Goal: Information Seeking & Learning: Find specific page/section

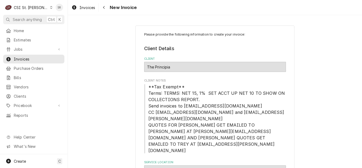
scroll to position [53, 0]
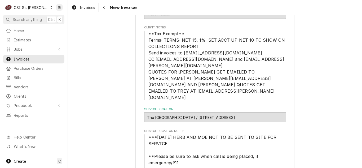
click at [77, 13] on div "Invoices New Invoice" at bounding box center [215, 7] width 294 height 15
click at [80, 10] on span "Invoices" at bounding box center [88, 8] width 16 height 6
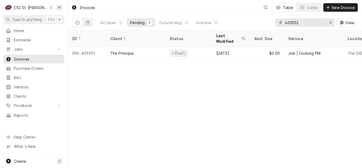
click at [268, 23] on div "All Open 1 Pending 1 Outstanding 0 Overdue 0 403932 View" at bounding box center [215, 22] width 286 height 15
type input "403522"
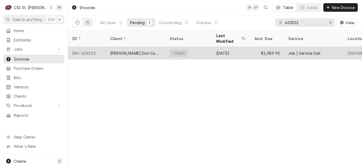
click at [234, 47] on div "[DATE]" at bounding box center [231, 53] width 38 height 13
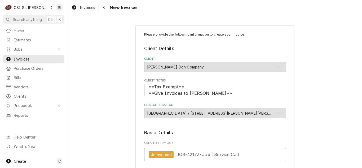
type textarea "x"
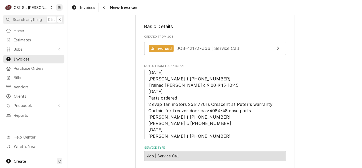
scroll to position [27, 0]
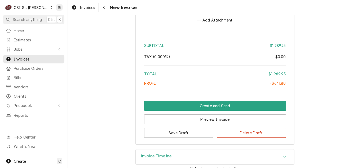
click at [159, 154] on h3 "Invoice Timeline" at bounding box center [156, 156] width 31 height 5
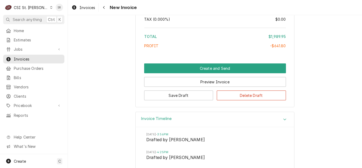
scroll to position [1471, 0]
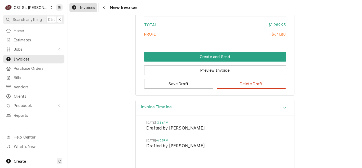
click at [83, 8] on span "Invoices" at bounding box center [88, 8] width 16 height 6
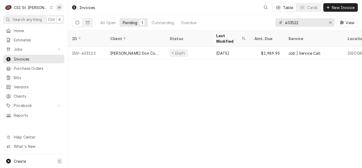
drag, startPoint x: 299, startPoint y: 23, endPoint x: 274, endPoint y: 23, distance: 24.7
click at [274, 23] on div "All Open Pending 1 Outstanding Overdue 403522 View" at bounding box center [215, 22] width 286 height 15
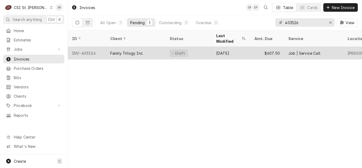
type input "403526"
click at [141, 50] on div "Family Trilogy Inc" at bounding box center [126, 53] width 33 height 6
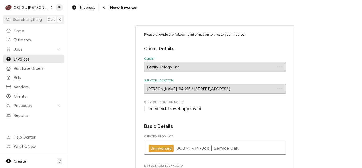
type textarea "x"
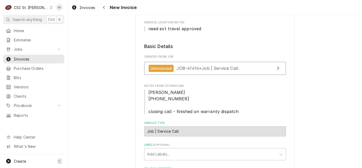
scroll to position [80, 0]
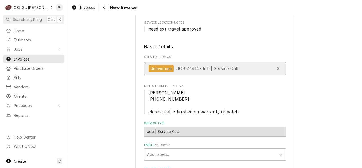
click at [223, 72] on link "Uninvoiced JOB-41414 • Job | Service Call" at bounding box center [215, 68] width 142 height 13
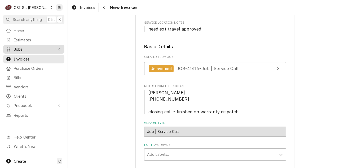
click at [38, 46] on span "Jobs" at bounding box center [34, 49] width 40 height 6
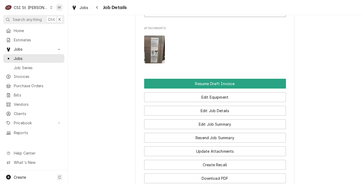
scroll to position [634, 0]
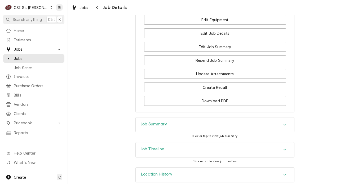
click at [211, 119] on div "Job Summary" at bounding box center [215, 124] width 159 height 15
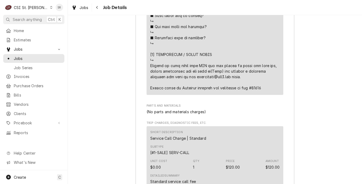
scroll to position [1271, 0]
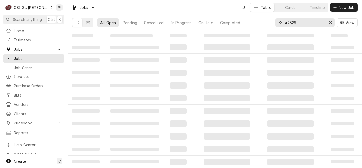
click at [280, 23] on div "42528" at bounding box center [305, 22] width 59 height 8
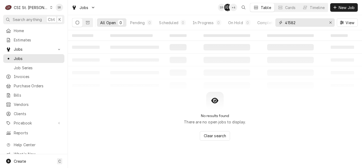
type input "41582"
click at [93, 21] on div "All Open 0 Pending 0 Scheduled 0 In Progress 0 On Hold 0 Completed 0" at bounding box center [172, 22] width 201 height 15
click at [90, 23] on button "Dynamic Content Wrapper" at bounding box center [88, 22] width 10 height 8
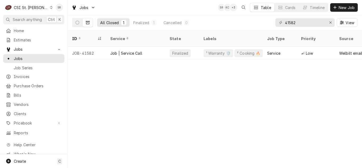
click at [123, 50] on div "Job | Service Call" at bounding box center [126, 53] width 32 height 6
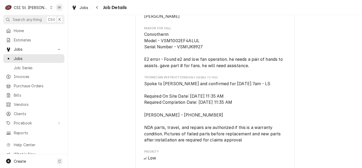
scroll to position [345, 0]
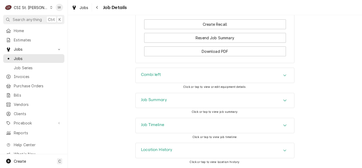
click at [168, 101] on div "Job Summary" at bounding box center [215, 100] width 159 height 15
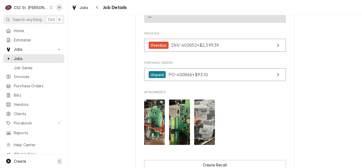
scroll to position [484, 0]
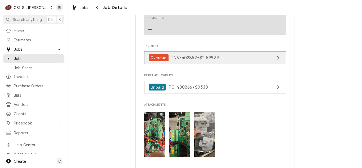
click at [196, 60] on span "INV-402852 • $2,599.39" at bounding box center [195, 57] width 48 height 5
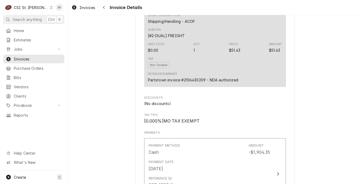
scroll to position [822, 0]
click at [33, 103] on span "Pricebook" at bounding box center [34, 106] width 40 height 6
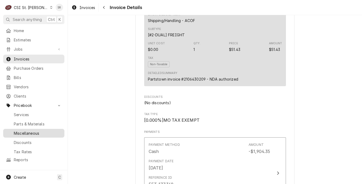
click at [29, 130] on span "Miscellaneous" at bounding box center [38, 133] width 48 height 6
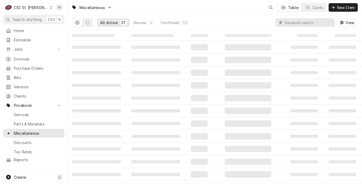
click at [312, 25] on input "Dynamic Content Wrapper" at bounding box center [308, 22] width 47 height 8
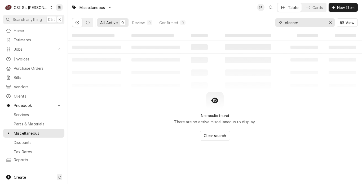
click at [308, 25] on input "cleaner" at bounding box center [305, 22] width 40 height 8
type input "clean"
click at [23, 121] on span "Parts & Materials" at bounding box center [38, 124] width 48 height 6
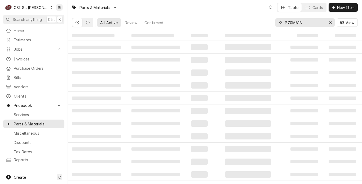
click at [309, 23] on input "P70MA18" at bounding box center [305, 22] width 40 height 8
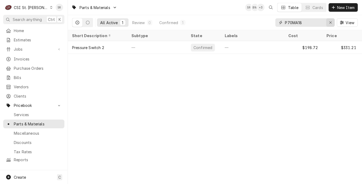
click at [331, 21] on icon "Erase input" at bounding box center [331, 22] width 2 height 2
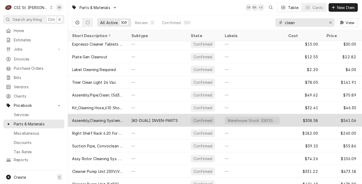
scroll to position [234, 0]
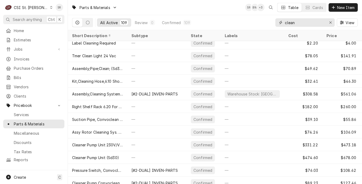
drag, startPoint x: 301, startPoint y: 24, endPoint x: 278, endPoint y: 23, distance: 22.6
click at [278, 23] on div "clean" at bounding box center [305, 22] width 59 height 8
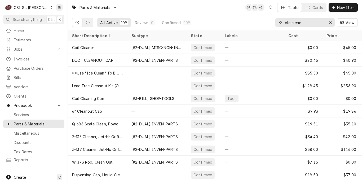
type input "cle clean"
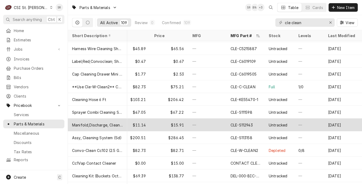
scroll to position [524, 176]
